Goal: Task Accomplishment & Management: Manage account settings

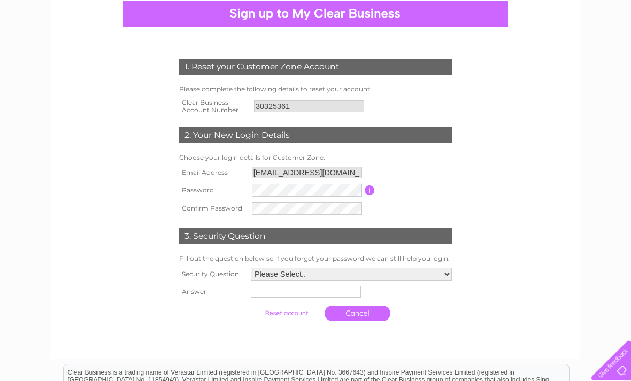
scroll to position [107, 0]
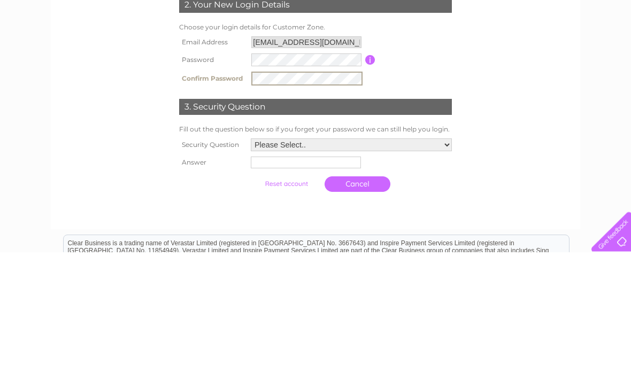
click at [295, 265] on td "Please Select.. In what town or city was your first job? In what town or city d…" at bounding box center [351, 274] width 206 height 18
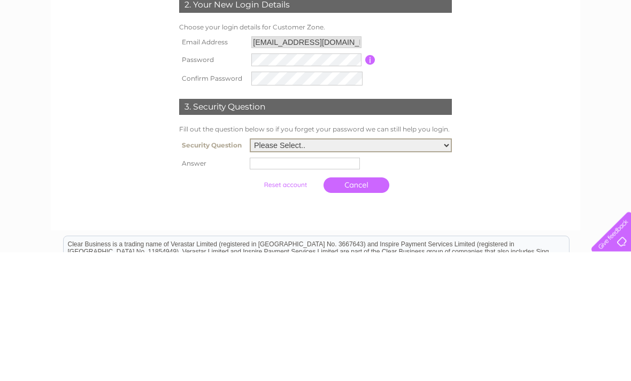
scroll to position [236, 0]
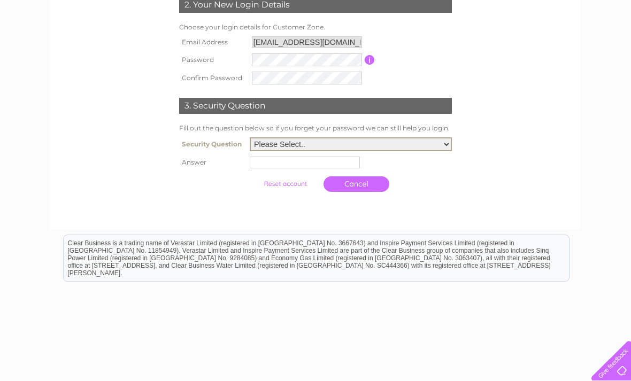
select select "2"
click at [300, 149] on select "Please Select.. In what town or city was your first job? In what town or city d…" at bounding box center [351, 144] width 202 height 14
click at [268, 162] on input "text" at bounding box center [305, 163] width 110 height 12
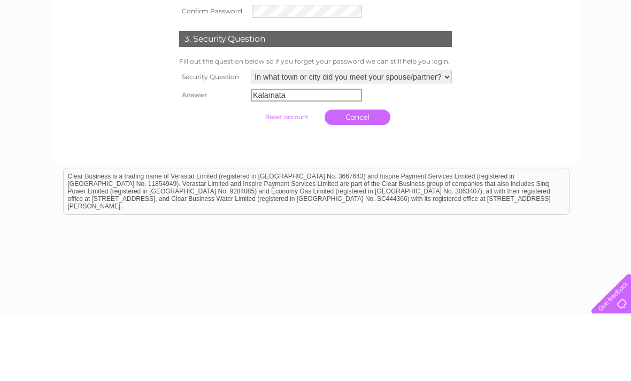
type input "Kalamata"
click at [275, 177] on input "submit" at bounding box center [286, 184] width 66 height 15
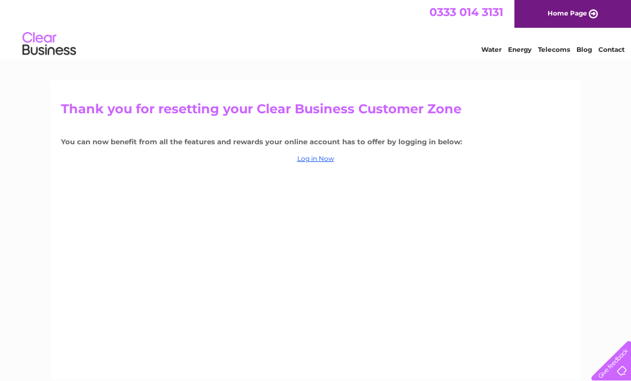
click at [321, 151] on div "Thank you for resetting your Clear Business Customer Zone You can now benefit f…" at bounding box center [315, 229] width 529 height 299
click at [313, 155] on link "Log in Now" at bounding box center [315, 158] width 37 height 8
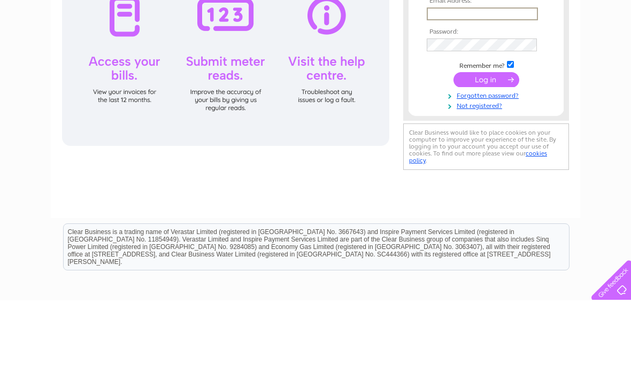
type input "[EMAIL_ADDRESS][DOMAIN_NAME]"
click at [486, 161] on input "submit" at bounding box center [486, 159] width 66 height 15
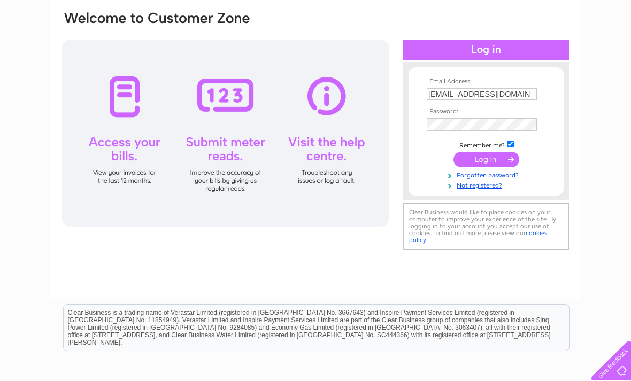
click at [499, 156] on input "submit" at bounding box center [486, 159] width 66 height 15
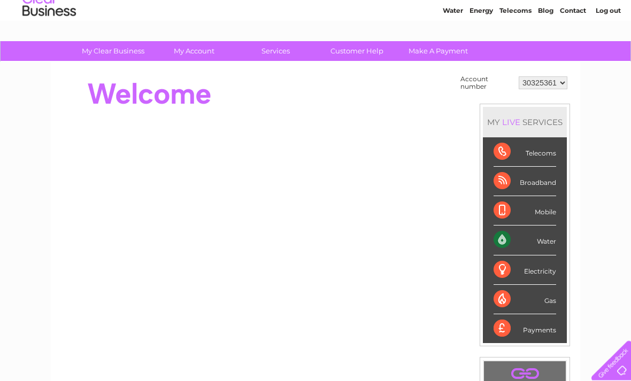
scroll to position [68, 0]
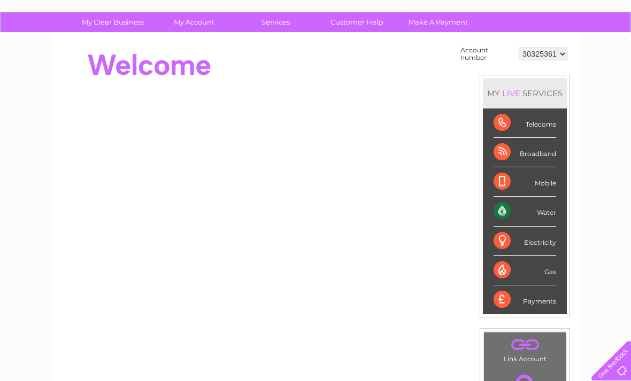
click at [539, 209] on div "Water" at bounding box center [524, 211] width 63 height 29
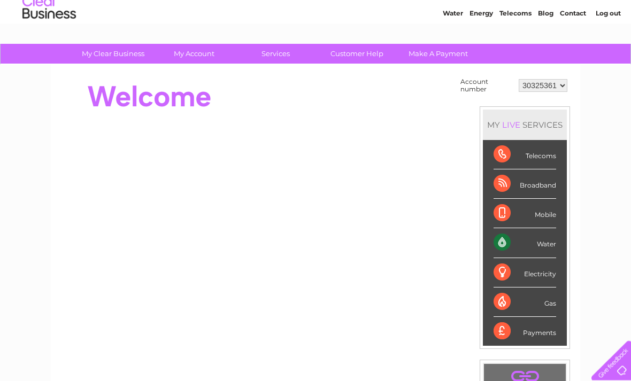
scroll to position [7, 0]
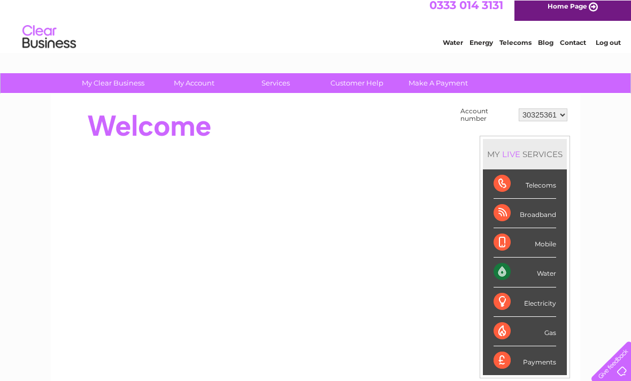
click at [544, 273] on div "Water" at bounding box center [524, 271] width 63 height 29
click at [495, 265] on div "Water" at bounding box center [524, 271] width 63 height 29
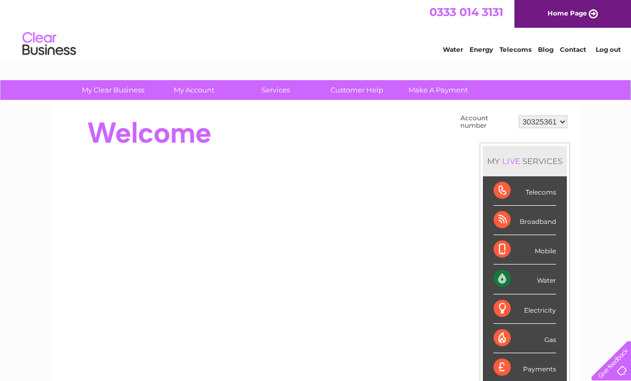
click at [449, 89] on link "Make A Payment" at bounding box center [438, 90] width 88 height 20
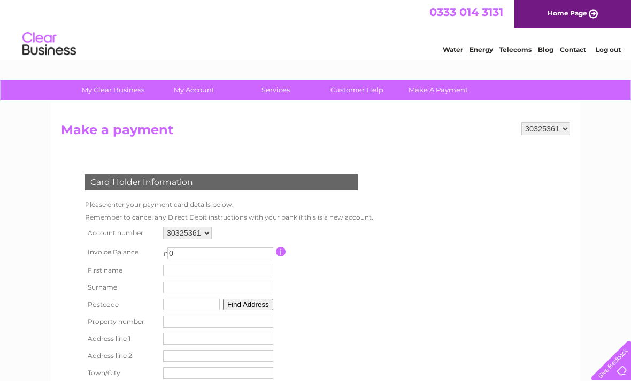
click at [447, 53] on link "Water" at bounding box center [453, 49] width 20 height 8
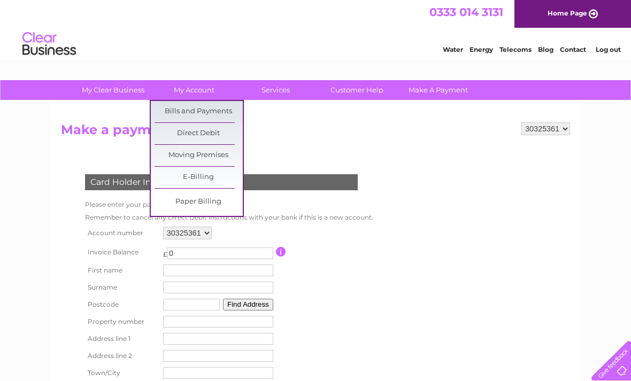
click at [174, 107] on link "Bills and Payments" at bounding box center [198, 111] width 88 height 21
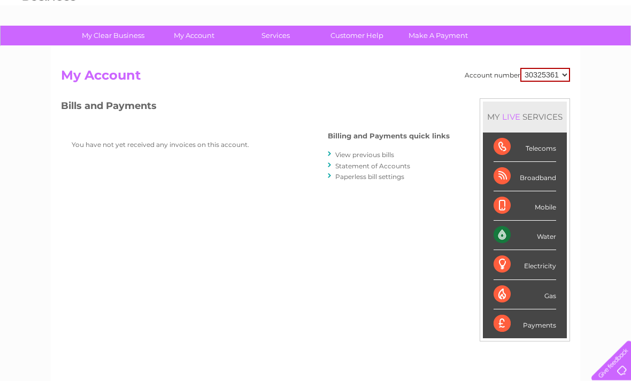
scroll to position [56, 0]
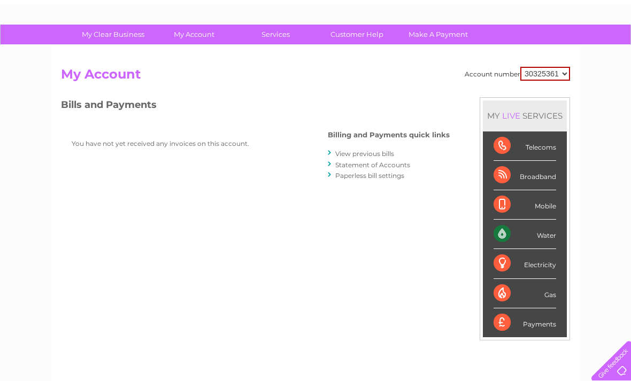
click at [381, 154] on link "View previous bills" at bounding box center [364, 154] width 59 height 8
